Goal: Task Accomplishment & Management: Use online tool/utility

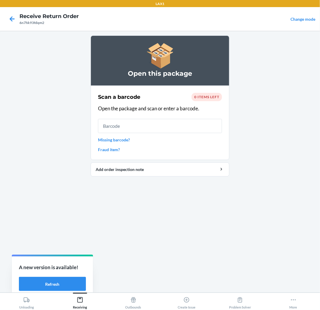
click at [153, 126] on input "text" at bounding box center [160, 126] width 124 height 14
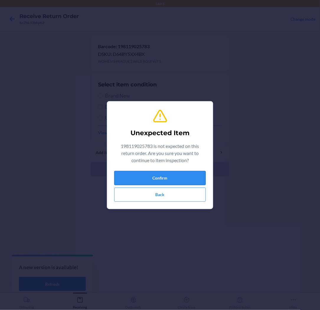
click at [159, 176] on button "Confirm" at bounding box center [160, 178] width 92 height 14
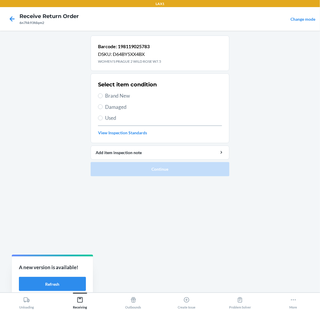
click at [111, 94] on span "Brand New" at bounding box center [163, 96] width 117 height 8
click at [103, 94] on input "Brand New" at bounding box center [100, 95] width 5 height 5
radio input "true"
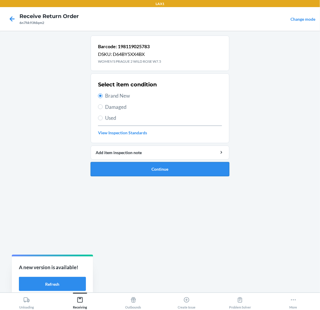
click at [157, 170] on button "Continue" at bounding box center [160, 169] width 139 height 14
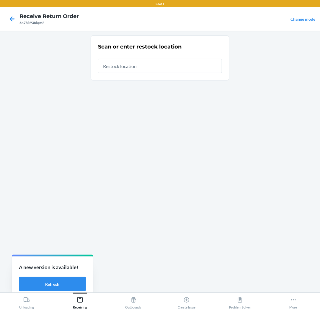
click at [200, 70] on input "text" at bounding box center [160, 66] width 124 height 14
type input "RTCART025"
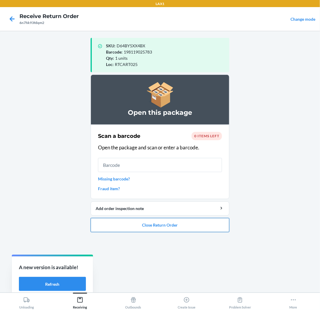
click at [177, 220] on button "Close Return Order" at bounding box center [160, 225] width 139 height 14
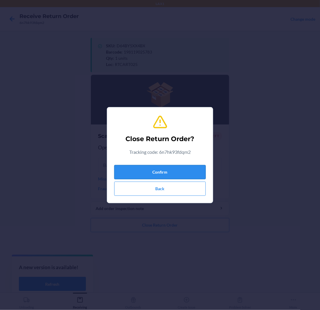
click at [181, 173] on button "Confirm" at bounding box center [160, 172] width 92 height 14
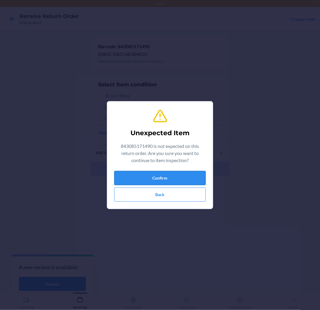
click at [164, 174] on button "Confirm" at bounding box center [160, 178] width 92 height 14
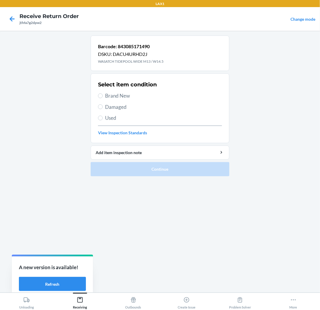
click at [121, 94] on span "Brand New" at bounding box center [163, 96] width 117 height 8
click at [103, 94] on input "Brand New" at bounding box center [100, 95] width 5 height 5
radio input "true"
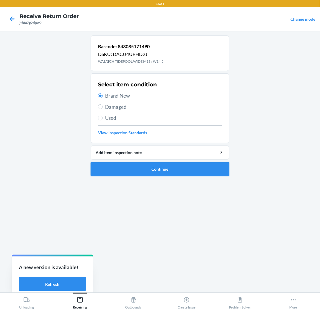
click at [128, 172] on button "Continue" at bounding box center [160, 169] width 139 height 14
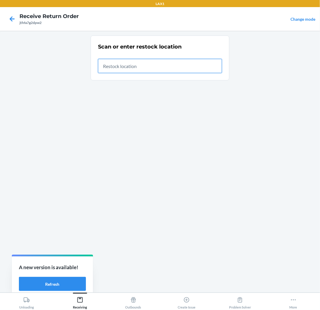
click at [206, 63] on input "text" at bounding box center [160, 66] width 124 height 14
click at [220, 65] on input "text" at bounding box center [160, 66] width 124 height 14
type input "RTCART025"
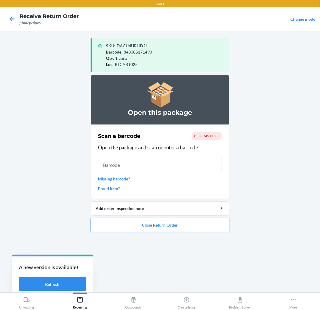
click at [130, 223] on button "Close Return Order" at bounding box center [160, 225] width 139 height 14
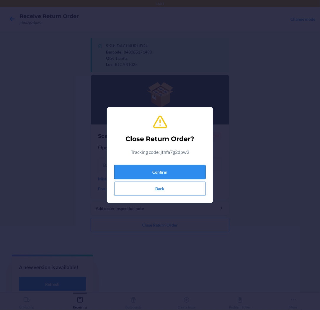
click at [184, 176] on button "Confirm" at bounding box center [160, 172] width 92 height 14
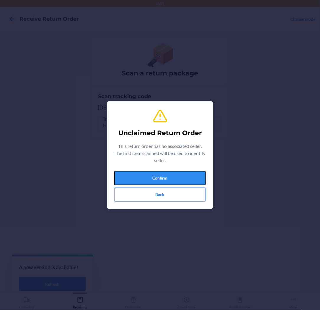
click at [184, 176] on button "Confirm" at bounding box center [160, 178] width 92 height 14
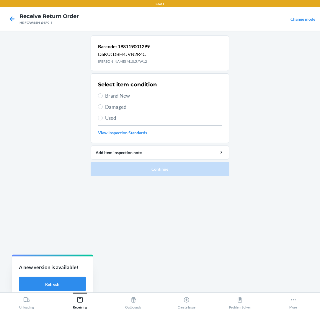
click at [113, 98] on span "Brand New" at bounding box center [163, 96] width 117 height 8
click at [103, 98] on input "Brand New" at bounding box center [100, 95] width 5 height 5
radio input "true"
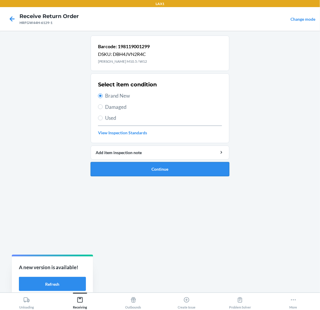
click at [110, 174] on button "Continue" at bounding box center [160, 169] width 139 height 14
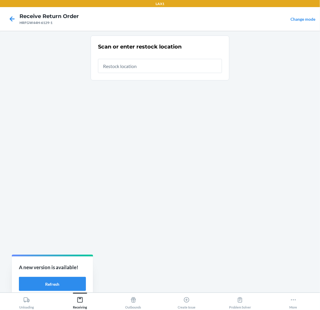
click at [165, 73] on input "text" at bounding box center [160, 66] width 124 height 14
type input "RTCART025"
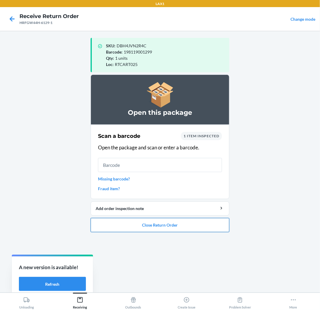
click at [181, 221] on button "Close Return Order" at bounding box center [160, 225] width 139 height 14
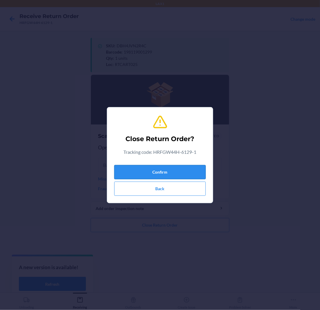
click at [175, 172] on button "Confirm" at bounding box center [160, 172] width 92 height 14
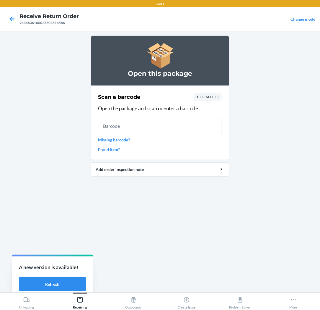
click at [175, 125] on input "text" at bounding box center [160, 126] width 124 height 14
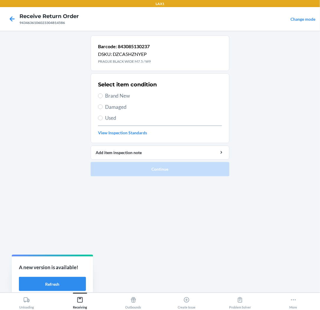
click at [126, 98] on span "Brand New" at bounding box center [163, 96] width 117 height 8
click at [103, 98] on input "Brand New" at bounding box center [100, 95] width 5 height 5
radio input "true"
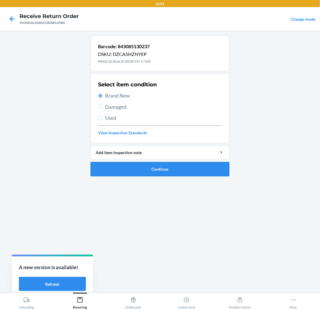
click at [153, 167] on button "Continue" at bounding box center [160, 169] width 139 height 14
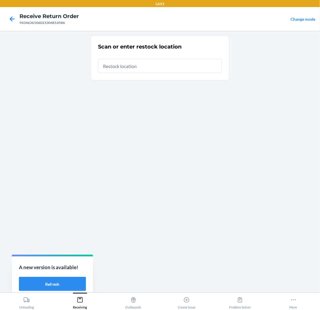
click at [205, 68] on input "text" at bounding box center [160, 66] width 124 height 14
type input "RTCART025"
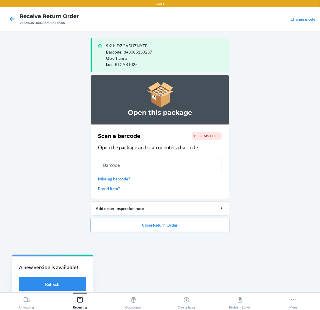
click at [190, 223] on button "Close Return Order" at bounding box center [160, 225] width 139 height 14
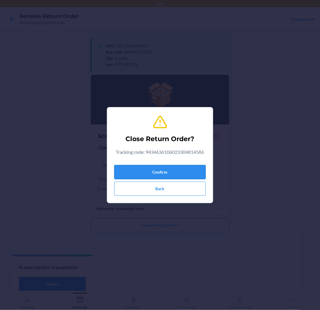
click at [191, 173] on button "Confirm" at bounding box center [160, 172] width 92 height 14
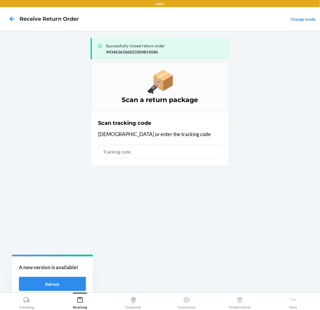
click at [110, 215] on div "Successfully closed return order 9434636106023304814586 Scan a return package S…" at bounding box center [160, 161] width 139 height 252
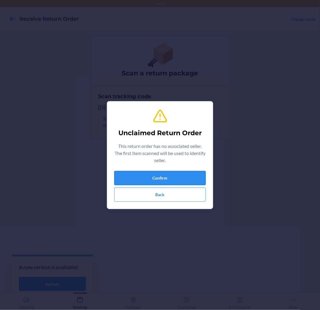
click at [166, 171] on button "Confirm" at bounding box center [160, 178] width 92 height 14
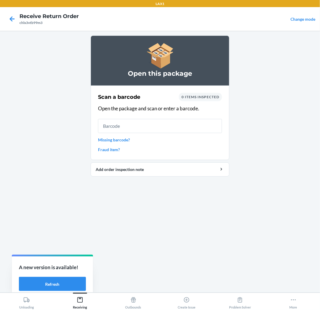
click at [165, 127] on input "text" at bounding box center [160, 126] width 124 height 14
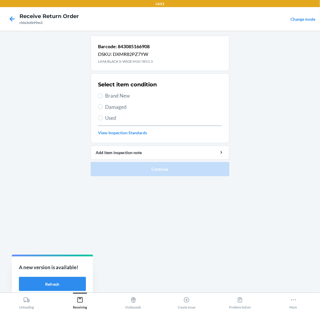
click at [102, 98] on label "Brand New" at bounding box center [160, 96] width 124 height 8
click at [102, 98] on input "Brand New" at bounding box center [100, 95] width 5 height 5
radio input "true"
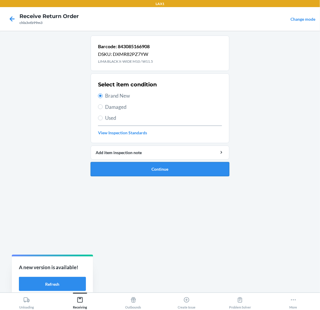
click at [124, 169] on button "Continue" at bounding box center [160, 169] width 139 height 14
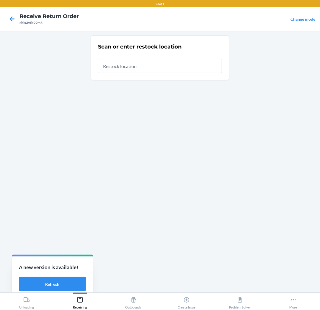
click at [170, 70] on input "text" at bounding box center [160, 66] width 124 height 14
type input "RTCART025"
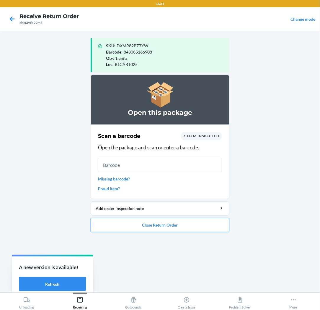
click at [156, 223] on button "Close Return Order" at bounding box center [160, 225] width 139 height 14
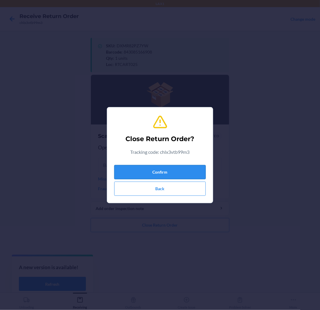
click at [161, 171] on button "Confirm" at bounding box center [160, 172] width 92 height 14
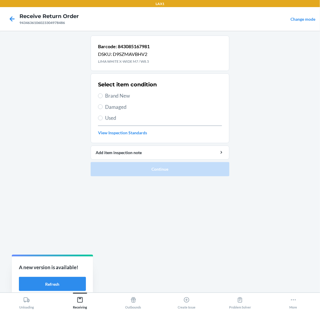
click at [105, 95] on span "Brand New" at bounding box center [163, 96] width 117 height 8
click at [103, 95] on input "Brand New" at bounding box center [100, 95] width 5 height 5
radio input "true"
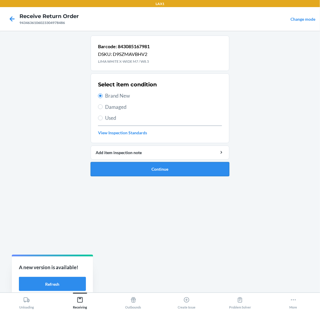
click at [116, 167] on button "Continue" at bounding box center [160, 169] width 139 height 14
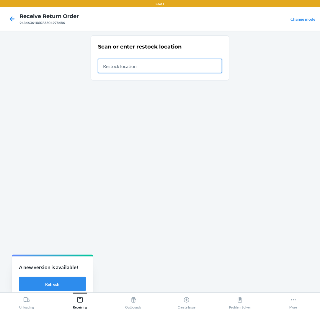
click at [208, 67] on input "text" at bounding box center [160, 66] width 124 height 14
type input "RTCART025"
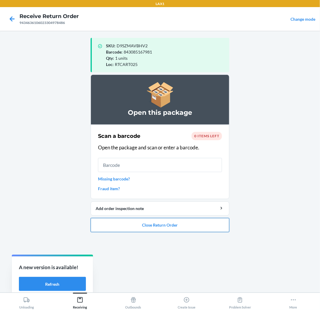
click at [211, 222] on button "Close Return Order" at bounding box center [160, 225] width 139 height 14
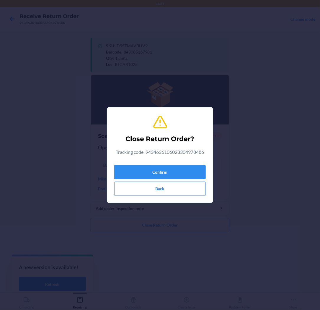
click at [200, 162] on div "Close Return Order? Tracking code: 9434636106023304978486 Confirm Back" at bounding box center [160, 155] width 92 height 86
click at [199, 171] on button "Confirm" at bounding box center [160, 172] width 92 height 14
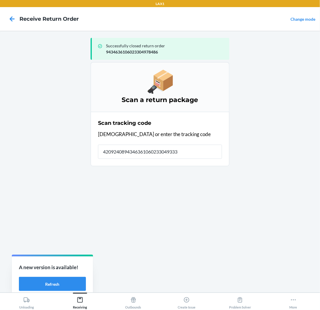
type input "42092408943463610602330493336"
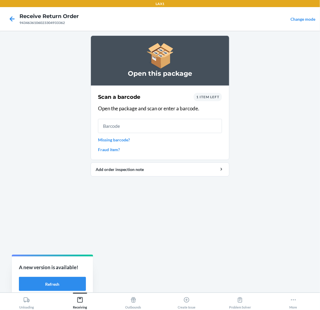
click at [205, 131] on input "text" at bounding box center [160, 126] width 124 height 14
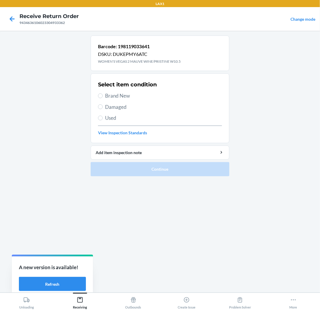
click at [115, 98] on span "Brand New" at bounding box center [163, 96] width 117 height 8
click at [103, 98] on input "Brand New" at bounding box center [100, 95] width 5 height 5
radio input "true"
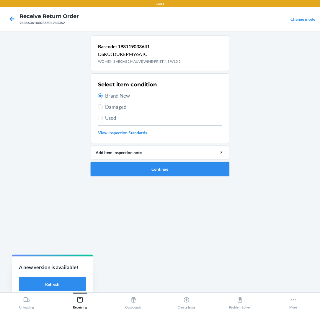
click at [142, 167] on button "Continue" at bounding box center [160, 169] width 139 height 14
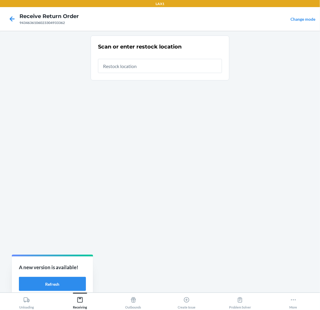
click at [172, 69] on input "text" at bounding box center [160, 66] width 124 height 14
type input "RTCART025"
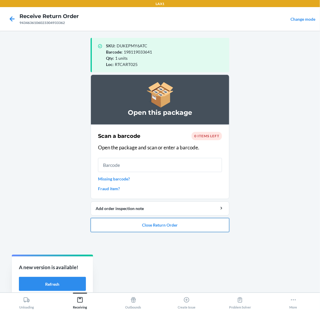
click at [168, 221] on button "Close Return Order" at bounding box center [160, 225] width 139 height 14
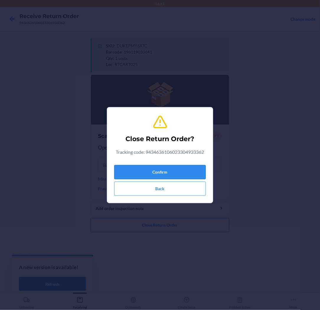
click at [169, 169] on button "Confirm" at bounding box center [160, 172] width 92 height 14
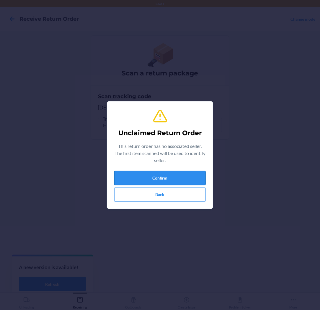
click at [187, 175] on button "Confirm" at bounding box center [160, 178] width 92 height 14
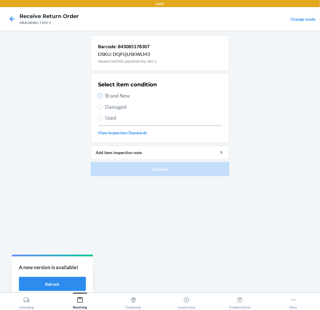
click at [101, 98] on input "Brand New" at bounding box center [100, 95] width 5 height 5
radio input "true"
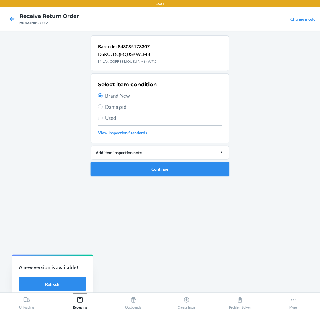
click at [110, 171] on button "Continue" at bounding box center [160, 169] width 139 height 14
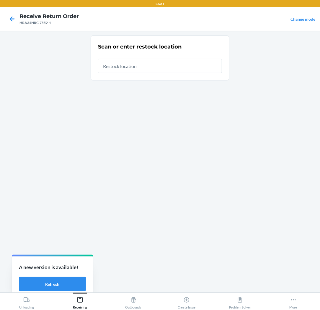
click at [185, 70] on input "text" at bounding box center [160, 66] width 124 height 14
type input "RTCART025"
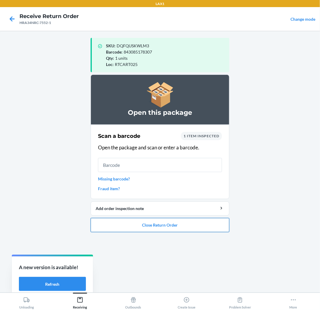
drag, startPoint x: 184, startPoint y: 226, endPoint x: 184, endPoint y: 221, distance: 4.7
click at [184, 222] on button "Close Return Order" at bounding box center [160, 225] width 139 height 14
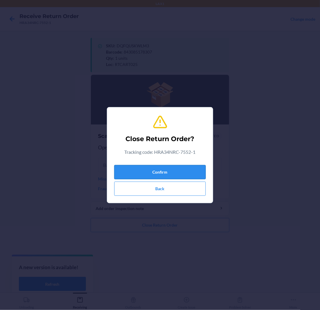
click at [193, 166] on button "Confirm" at bounding box center [160, 172] width 92 height 14
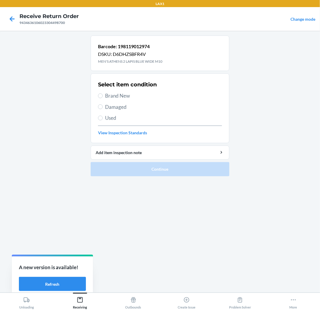
click at [119, 91] on div "Select item condition Brand New Damaged Used View Inspection Standards" at bounding box center [160, 108] width 124 height 59
click at [120, 95] on span "Brand New" at bounding box center [163, 96] width 117 height 8
click at [103, 95] on input "Brand New" at bounding box center [100, 95] width 5 height 5
radio input "true"
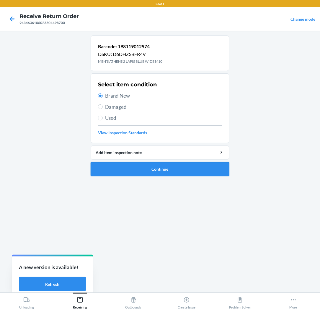
click at [115, 164] on button "Continue" at bounding box center [160, 169] width 139 height 14
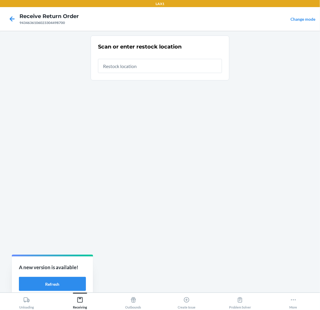
click at [156, 69] on input "text" at bounding box center [160, 66] width 124 height 14
type input "RTCART025"
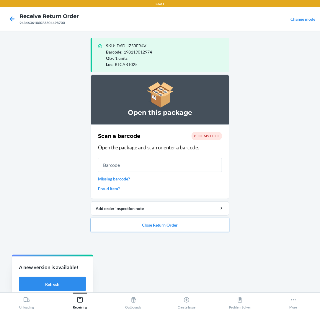
click at [187, 226] on button "Close Return Order" at bounding box center [160, 225] width 139 height 14
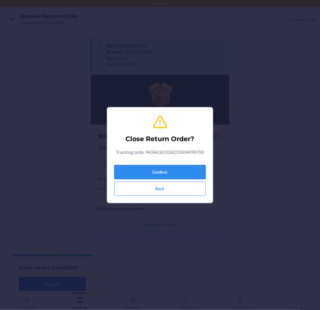
click at [176, 170] on button "Confirm" at bounding box center [160, 172] width 92 height 14
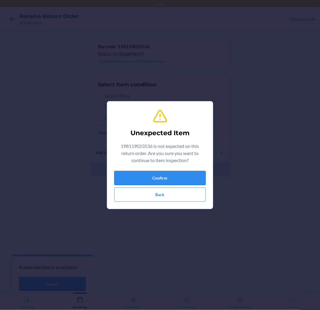
click at [175, 175] on button "Confirm" at bounding box center [160, 178] width 92 height 14
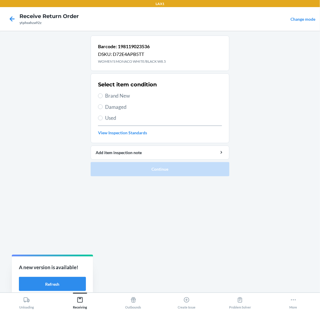
click at [120, 94] on span "Brand New" at bounding box center [163, 96] width 117 height 8
click at [103, 94] on input "Brand New" at bounding box center [100, 95] width 5 height 5
radio input "true"
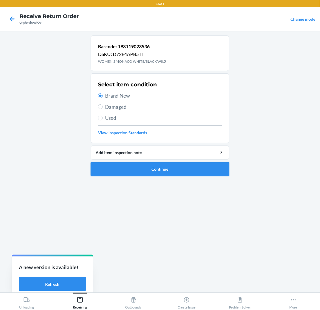
click at [124, 170] on button "Continue" at bounding box center [160, 169] width 139 height 14
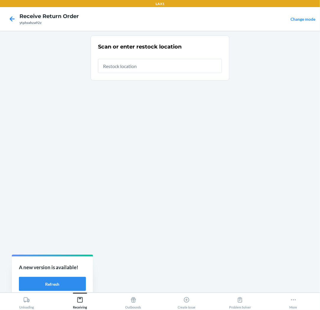
click at [144, 67] on input "text" at bounding box center [160, 66] width 124 height 14
type input "RTCART025"
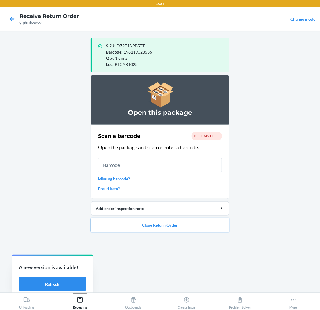
click at [169, 222] on button "Close Return Order" at bounding box center [160, 225] width 139 height 14
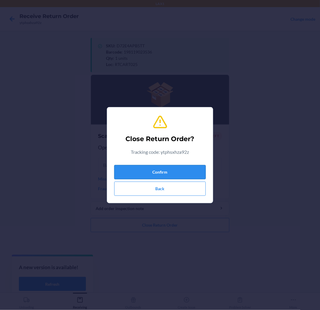
click at [163, 170] on button "Confirm" at bounding box center [160, 172] width 92 height 14
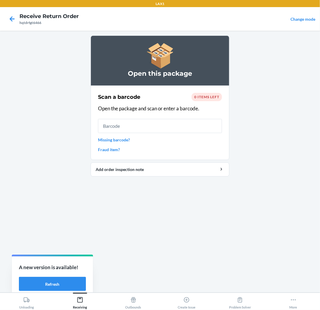
click at [117, 127] on input "text" at bounding box center [160, 126] width 124 height 14
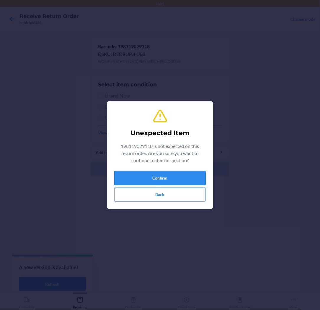
click at [149, 172] on button "Confirm" at bounding box center [160, 178] width 92 height 14
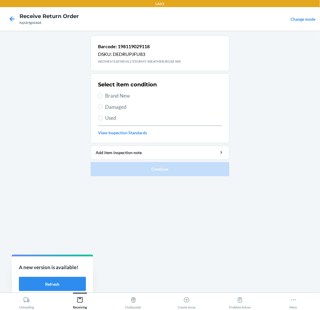
click at [124, 95] on span "Brand New" at bounding box center [163, 96] width 117 height 8
click at [103, 95] on input "Brand New" at bounding box center [100, 95] width 5 height 5
radio input "true"
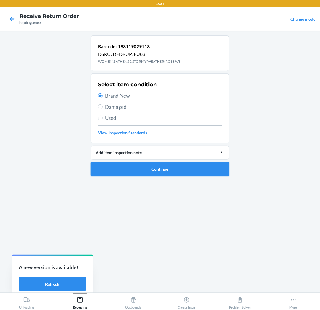
click at [129, 173] on button "Continue" at bounding box center [160, 169] width 139 height 14
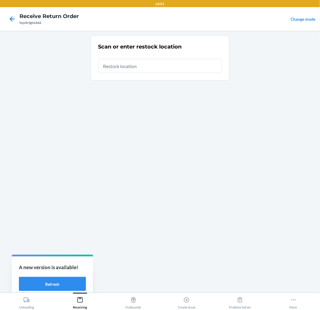
click at [141, 67] on input "text" at bounding box center [160, 66] width 124 height 14
type input "RTCART025"
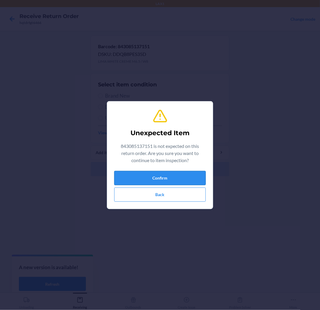
click at [191, 173] on button "Confirm" at bounding box center [160, 178] width 92 height 14
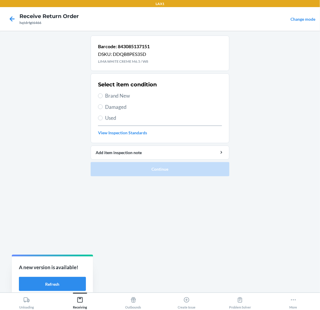
click at [128, 98] on span "Brand New" at bounding box center [163, 96] width 117 height 8
click at [103, 98] on input "Brand New" at bounding box center [100, 95] width 5 height 5
radio input "true"
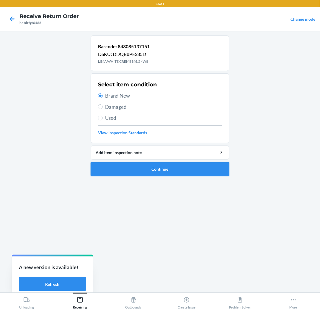
click at [139, 169] on button "Continue" at bounding box center [160, 169] width 139 height 14
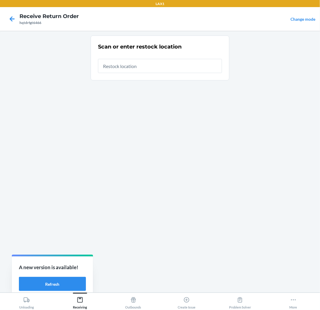
click at [145, 66] on input "text" at bounding box center [160, 66] width 124 height 14
type input "RTCART025"
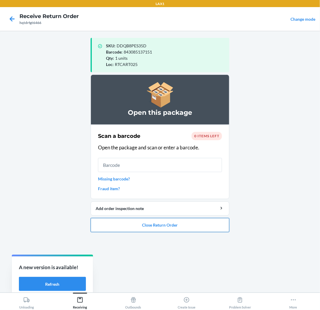
click at [140, 224] on button "Close Return Order" at bounding box center [160, 225] width 139 height 14
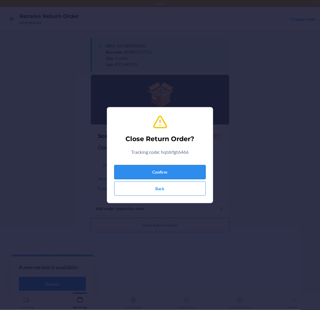
click at [144, 167] on button "Confirm" at bounding box center [160, 172] width 92 height 14
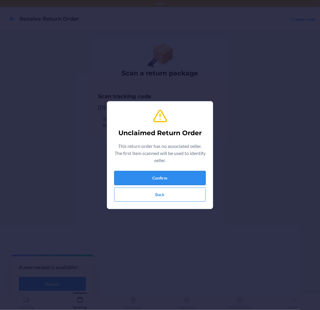
click at [144, 174] on button "Confirm" at bounding box center [160, 178] width 92 height 14
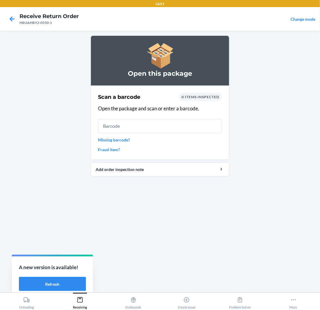
click at [182, 131] on input "text" at bounding box center [160, 126] width 124 height 14
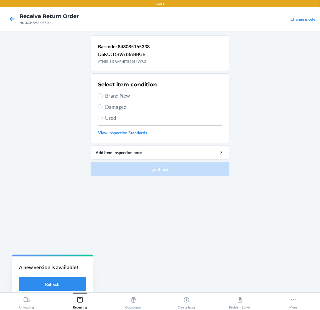
click at [127, 98] on span "Brand New" at bounding box center [163, 96] width 117 height 8
click at [103, 98] on input "Brand New" at bounding box center [100, 95] width 5 height 5
radio input "true"
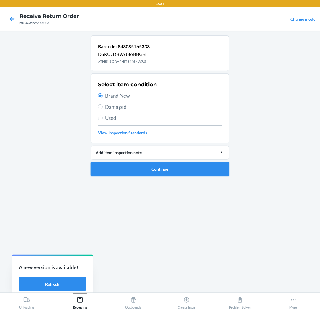
click at [139, 168] on button "Continue" at bounding box center [160, 169] width 139 height 14
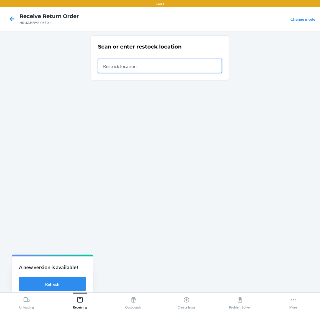
drag, startPoint x: 168, startPoint y: 68, endPoint x: 170, endPoint y: 63, distance: 5.7
click at [170, 63] on input "text" at bounding box center [160, 66] width 124 height 14
type input "RTCART025"
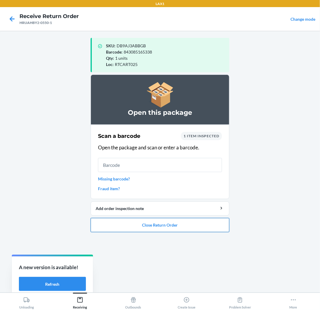
click at [208, 225] on button "Close Return Order" at bounding box center [160, 225] width 139 height 14
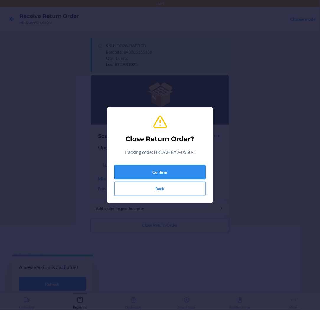
click at [190, 172] on button "Confirm" at bounding box center [160, 172] width 92 height 14
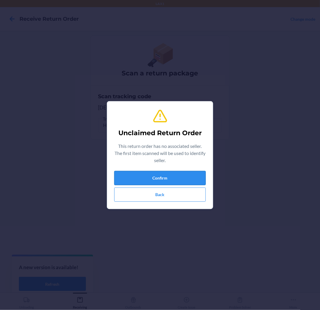
click at [190, 172] on button "Confirm" at bounding box center [160, 178] width 92 height 14
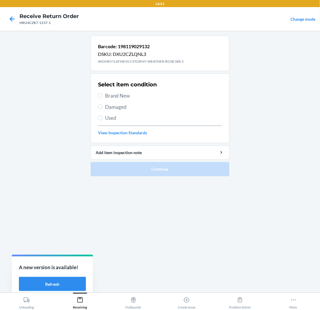
click at [112, 91] on div "Select item condition Brand New Damaged Used View Inspection Standards" at bounding box center [160, 108] width 124 height 59
click at [104, 94] on label "Brand New" at bounding box center [160, 96] width 124 height 8
click at [103, 94] on input "Brand New" at bounding box center [100, 95] width 5 height 5
radio input "true"
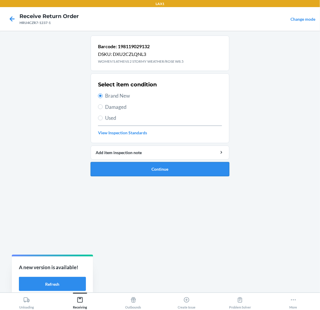
click at [114, 169] on button "Continue" at bounding box center [160, 169] width 139 height 14
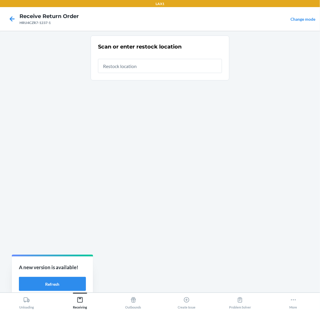
click at [172, 64] on input "text" at bounding box center [160, 66] width 124 height 14
type input "RTCART025"
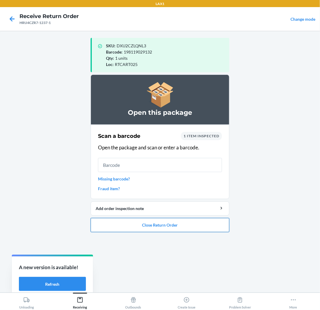
click at [156, 228] on button "Close Return Order" at bounding box center [160, 225] width 139 height 14
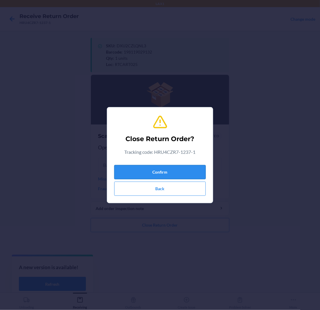
click at [164, 171] on button "Confirm" at bounding box center [160, 172] width 92 height 14
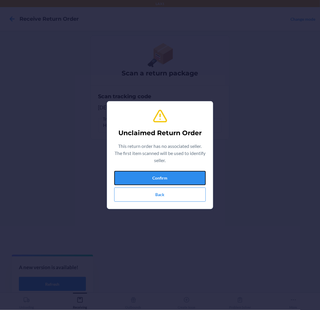
click at [164, 171] on button "Confirm" at bounding box center [160, 178] width 92 height 14
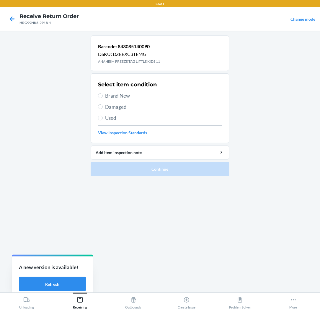
click at [127, 92] on span "Brand New" at bounding box center [163, 96] width 117 height 8
click at [103, 93] on input "Brand New" at bounding box center [100, 95] width 5 height 5
radio input "true"
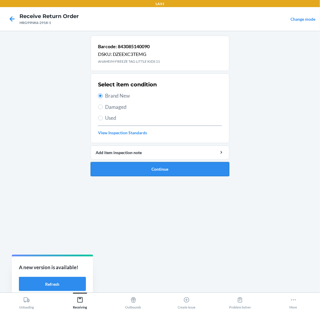
click at [122, 169] on button "Continue" at bounding box center [160, 169] width 139 height 14
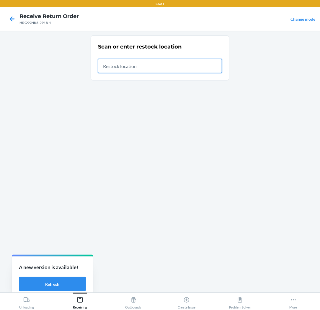
drag, startPoint x: 211, startPoint y: 71, endPoint x: 217, endPoint y: 66, distance: 7.5
click at [217, 66] on input "text" at bounding box center [160, 66] width 124 height 14
type input "RTCART025"
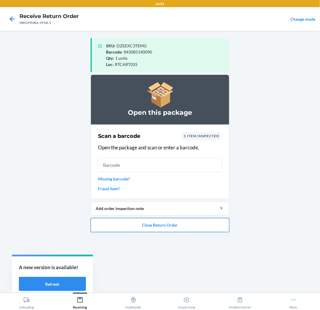
click at [168, 225] on button "Close Return Order" at bounding box center [160, 225] width 139 height 14
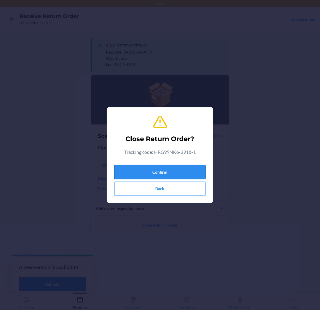
click at [184, 172] on button "Confirm" at bounding box center [160, 172] width 92 height 14
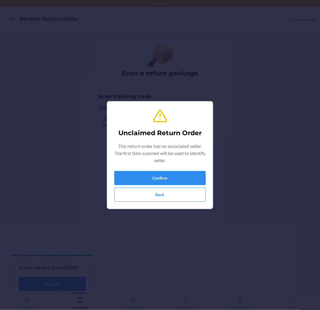
type input "198119044524"
click at [184, 172] on button "Confirm" at bounding box center [160, 178] width 92 height 14
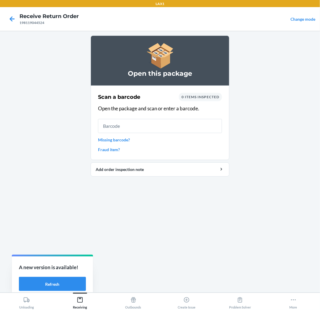
click at [180, 129] on input "text" at bounding box center [160, 126] width 124 height 14
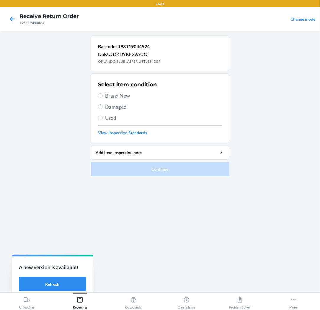
click at [116, 93] on span "Brand New" at bounding box center [163, 96] width 117 height 8
click at [103, 93] on input "Brand New" at bounding box center [100, 95] width 5 height 5
radio input "true"
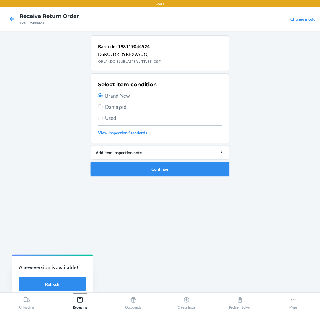
click at [111, 170] on button "Continue" at bounding box center [160, 169] width 139 height 14
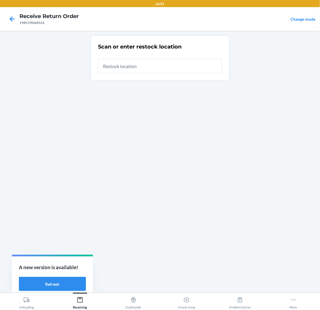
click at [149, 69] on input "text" at bounding box center [160, 66] width 124 height 14
type input "RTCART025"
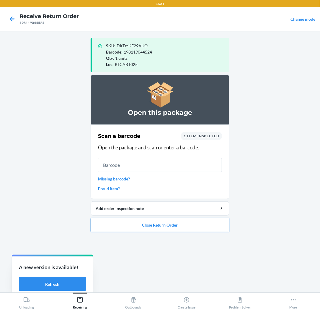
click at [146, 222] on button "Close Return Order" at bounding box center [160, 225] width 139 height 14
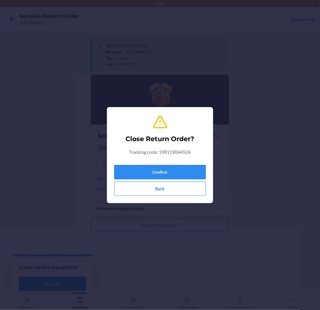
click at [148, 175] on button "Confirm" at bounding box center [160, 172] width 92 height 14
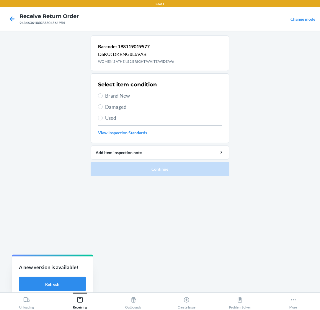
click at [126, 97] on span "Brand New" at bounding box center [163, 96] width 117 height 8
click at [103, 97] on input "Brand New" at bounding box center [100, 95] width 5 height 5
radio input "true"
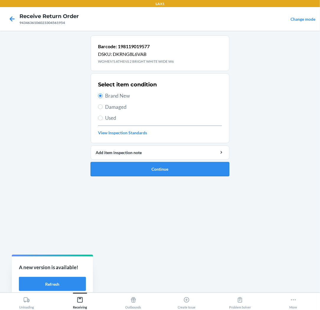
click at [125, 167] on button "Continue" at bounding box center [160, 169] width 139 height 14
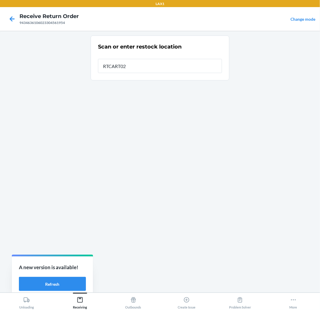
type input "RTCART025"
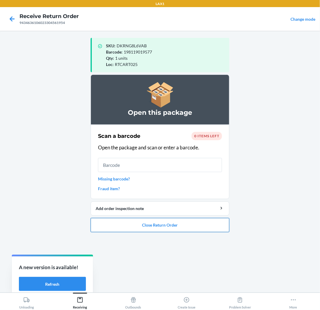
click at [110, 224] on button "Close Return Order" at bounding box center [160, 225] width 139 height 14
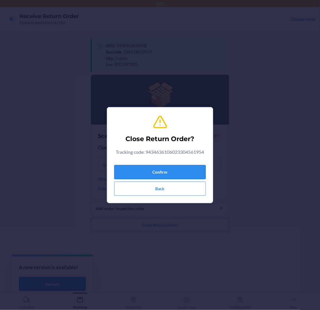
click at [119, 173] on button "Confirm" at bounding box center [160, 172] width 92 height 14
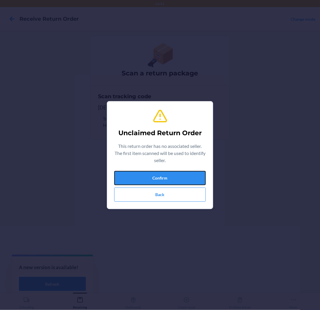
click at [119, 173] on button "Confirm" at bounding box center [160, 178] width 92 height 14
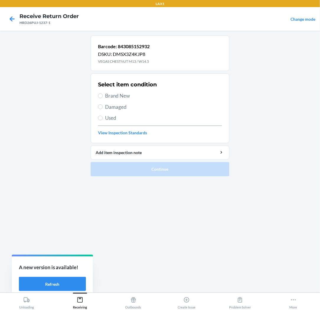
click at [123, 98] on span "Brand New" at bounding box center [163, 96] width 117 height 8
click at [103, 98] on input "Brand New" at bounding box center [100, 95] width 5 height 5
radio input "true"
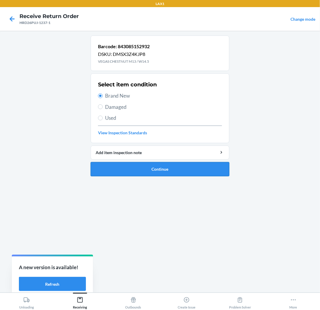
click at [134, 170] on button "Continue" at bounding box center [160, 169] width 139 height 14
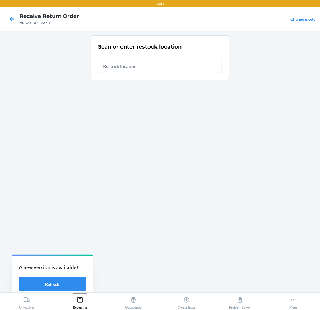
click at [166, 70] on input "text" at bounding box center [160, 66] width 124 height 14
type input "RTCART025"
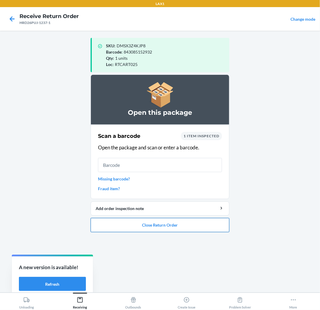
click at [191, 223] on button "Close Return Order" at bounding box center [160, 225] width 139 height 14
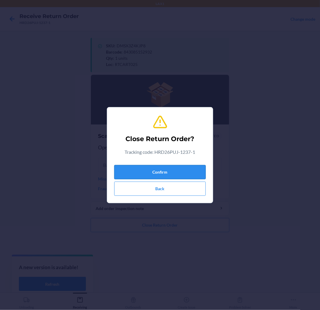
click at [191, 173] on button "Confirm" at bounding box center [160, 172] width 92 height 14
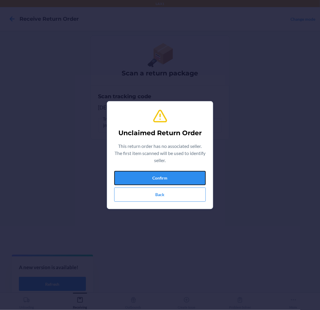
click at [191, 173] on button "Confirm" at bounding box center [160, 178] width 92 height 14
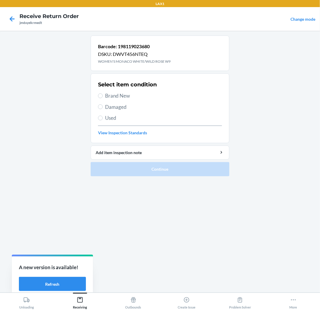
click at [111, 96] on span "Brand New" at bounding box center [163, 96] width 117 height 8
click at [103, 96] on input "Brand New" at bounding box center [100, 95] width 5 height 5
radio input "true"
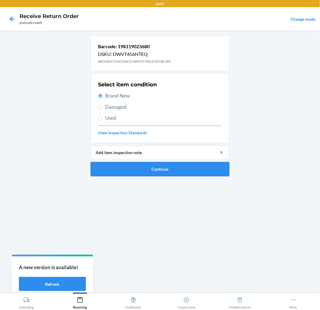
click at [119, 162] on button "Continue" at bounding box center [160, 169] width 139 height 14
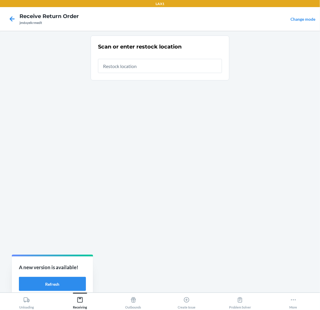
click at [151, 65] on input "text" at bounding box center [160, 66] width 124 height 14
type input "RTCART025"
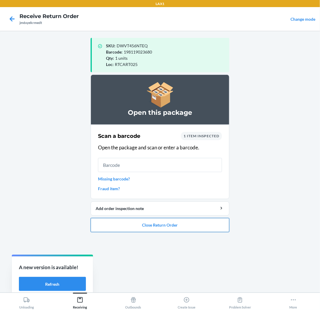
click at [156, 222] on button "Close Return Order" at bounding box center [160, 225] width 139 height 14
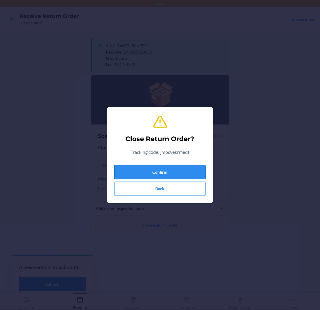
click at [161, 169] on button "Confirm" at bounding box center [160, 172] width 92 height 14
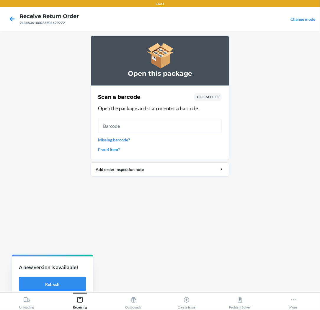
click at [131, 127] on input "text" at bounding box center [160, 126] width 124 height 14
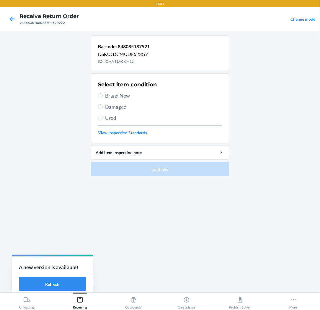
click at [104, 93] on label "Brand New" at bounding box center [160, 96] width 124 height 8
click at [103, 93] on input "Brand New" at bounding box center [100, 95] width 5 height 5
radio input "true"
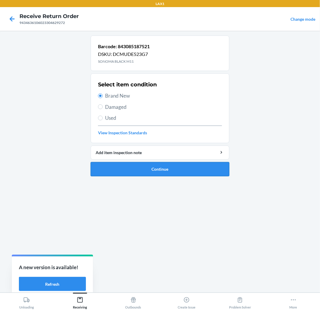
click at [107, 170] on button "Continue" at bounding box center [160, 169] width 139 height 14
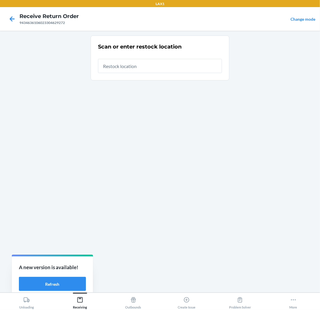
click at [155, 69] on input "text" at bounding box center [160, 66] width 124 height 14
type input "RTCART025"
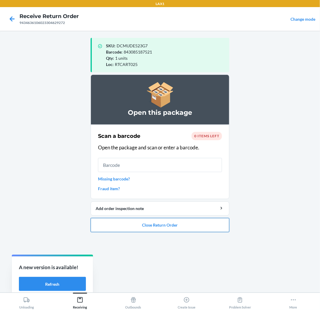
click at [158, 220] on button "Close Return Order" at bounding box center [160, 225] width 139 height 14
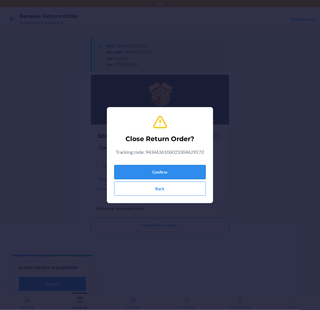
click at [163, 170] on button "Confirm" at bounding box center [160, 172] width 92 height 14
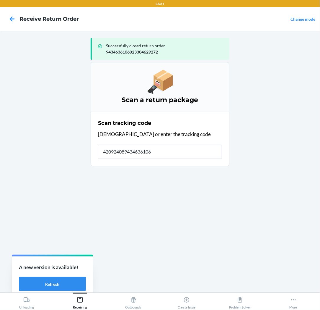
type input "4209240894346361060"
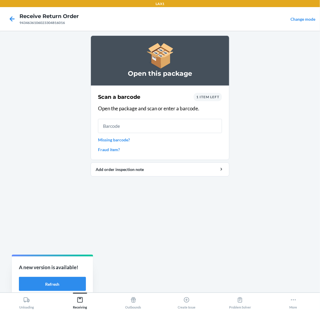
click at [154, 128] on input "text" at bounding box center [160, 126] width 124 height 14
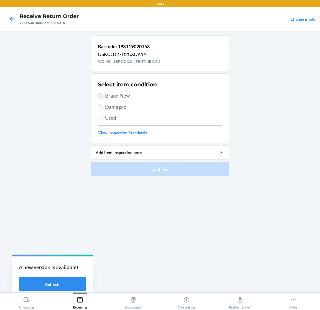
click at [101, 93] on input "Brand New" at bounding box center [100, 95] width 5 height 5
radio input "true"
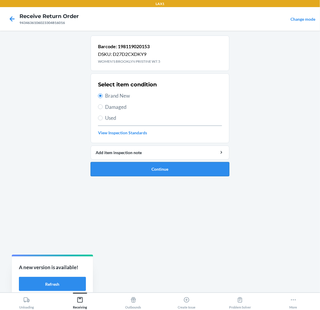
click at [122, 169] on button "Continue" at bounding box center [160, 169] width 139 height 14
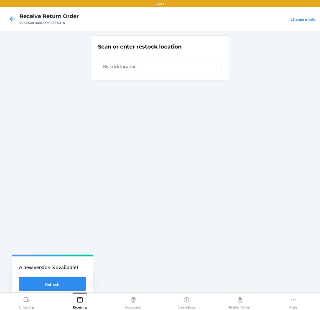
click at [185, 64] on input "text" at bounding box center [160, 66] width 124 height 14
type input "RTCART025"
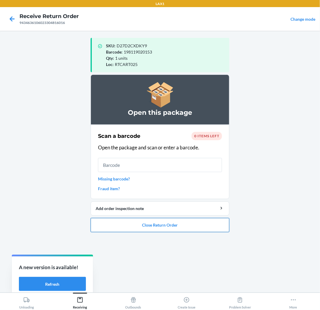
click at [192, 225] on button "Close Return Order" at bounding box center [160, 225] width 139 height 14
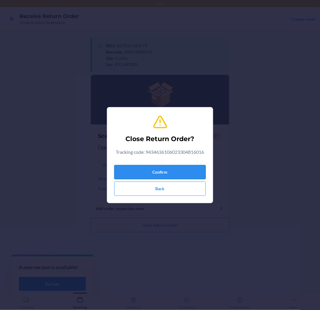
click at [196, 176] on button "Confirm" at bounding box center [160, 172] width 92 height 14
